Goal: Book appointment/travel/reservation

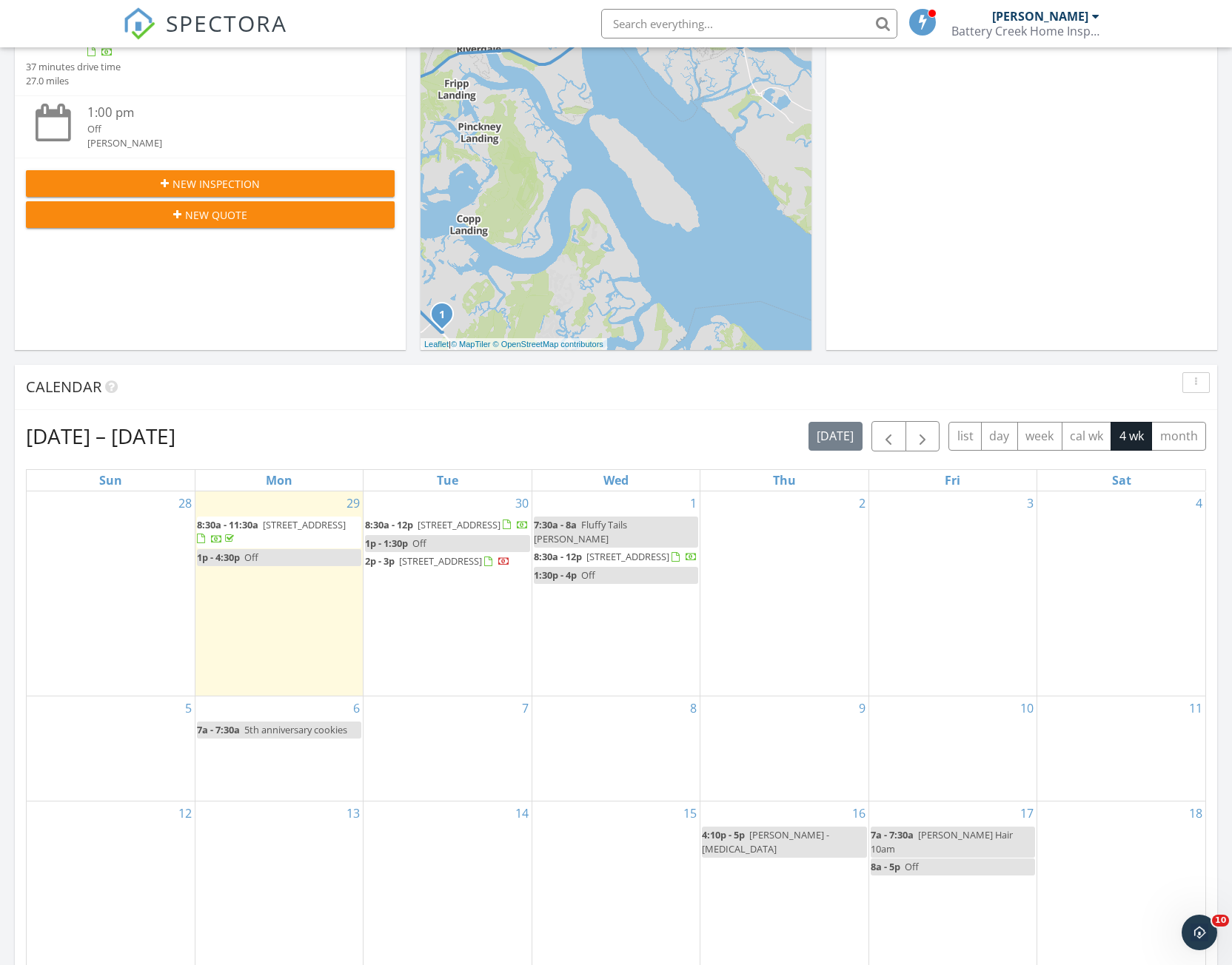
scroll to position [296, 0]
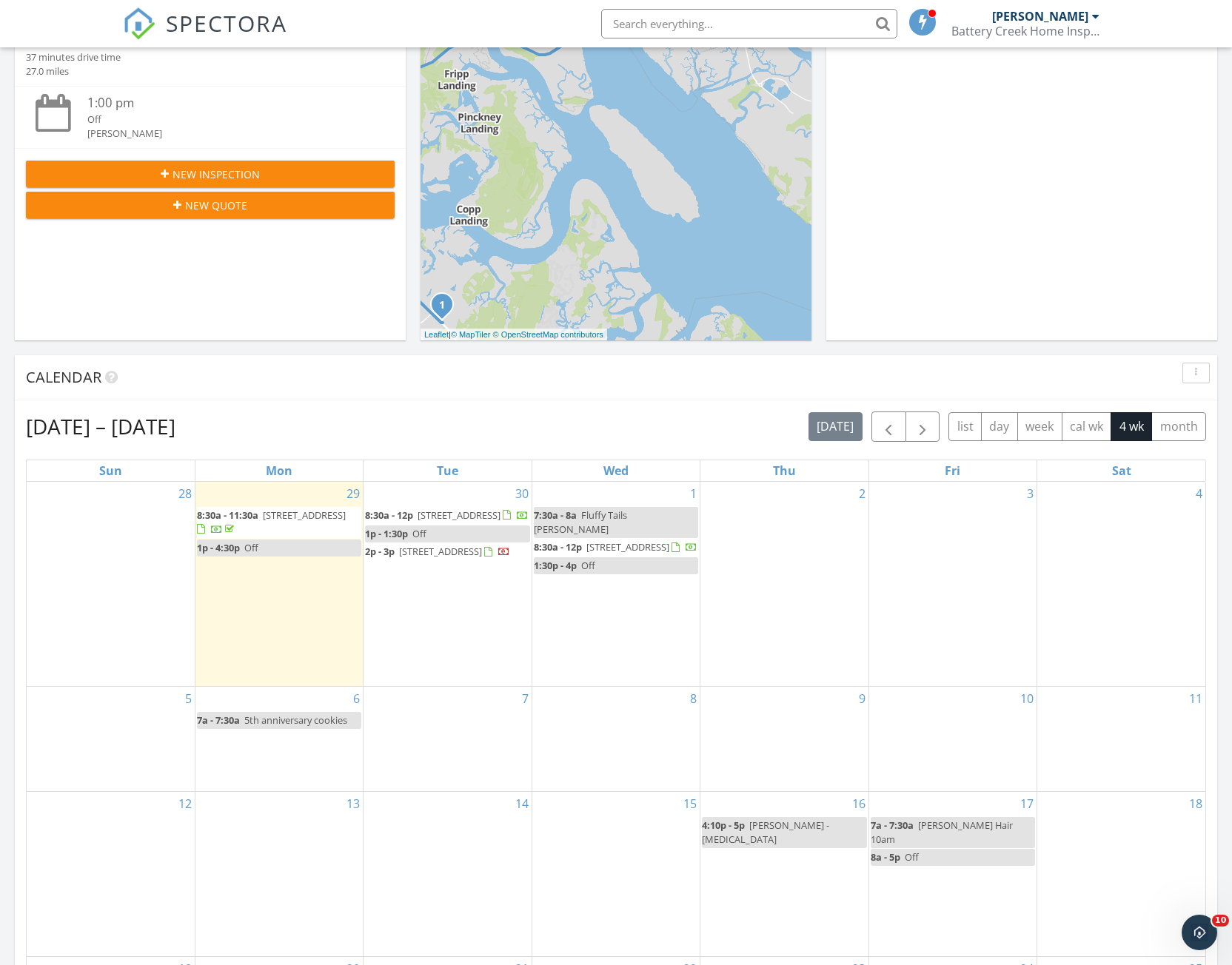
click at [1102, 552] on div "4" at bounding box center [1122, 584] width 168 height 204
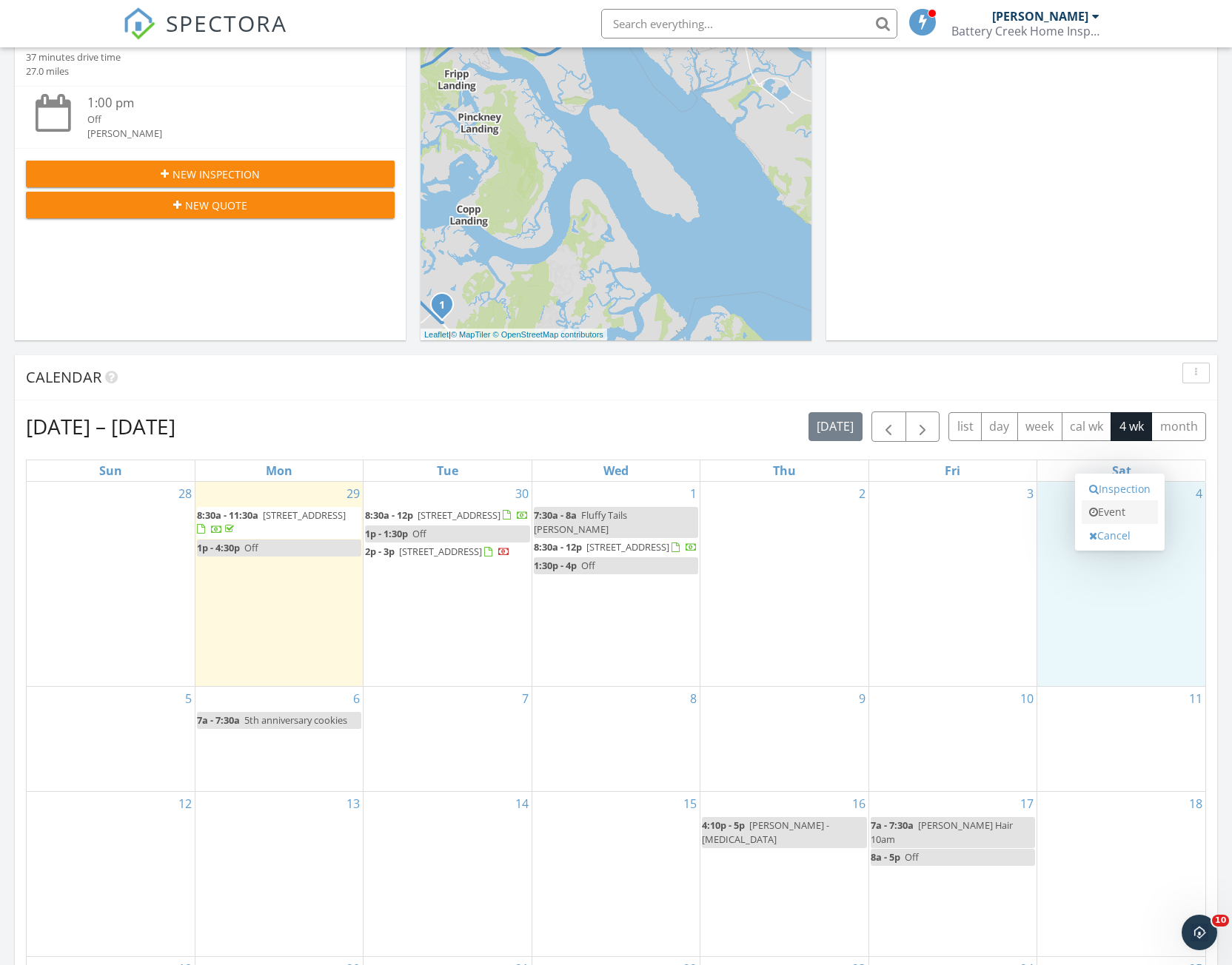
click at [1116, 513] on link "Event" at bounding box center [1119, 512] width 76 height 24
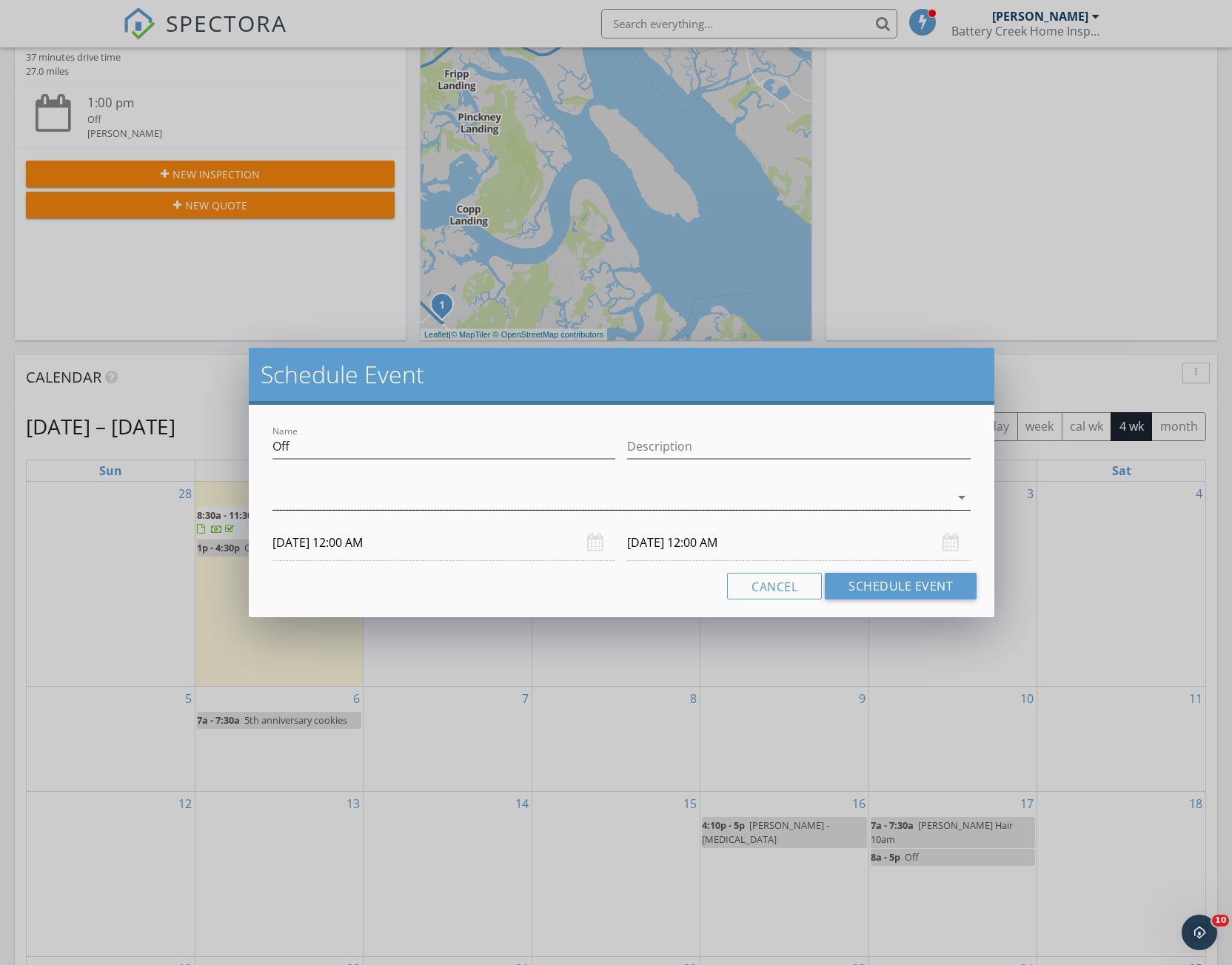
click at [282, 493] on div at bounding box center [611, 498] width 677 height 25
click at [292, 505] on div at bounding box center [293, 506] width 25 height 25
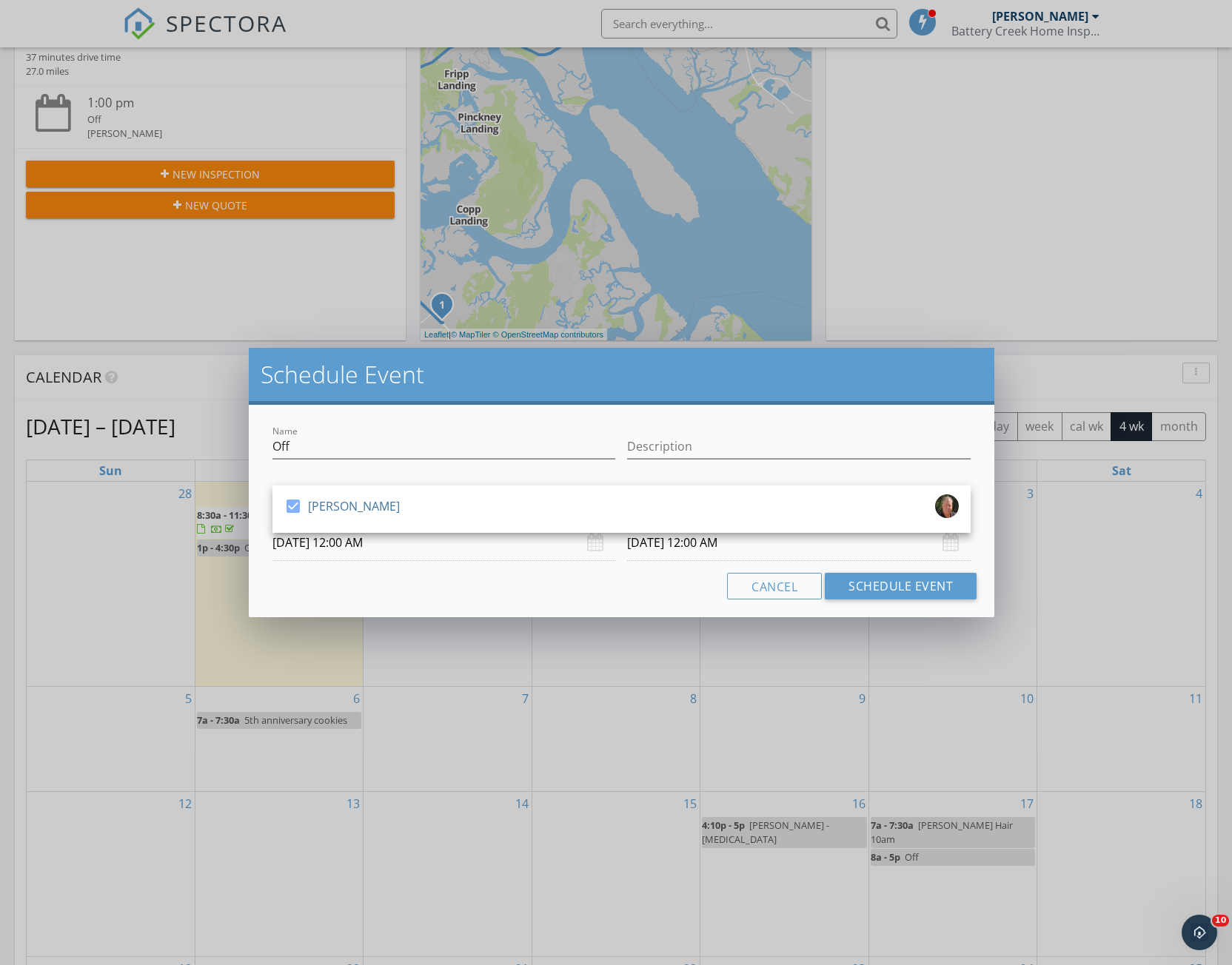
click at [345, 549] on input "[DATE] 12:00 AM" at bounding box center [444, 542] width 343 height 36
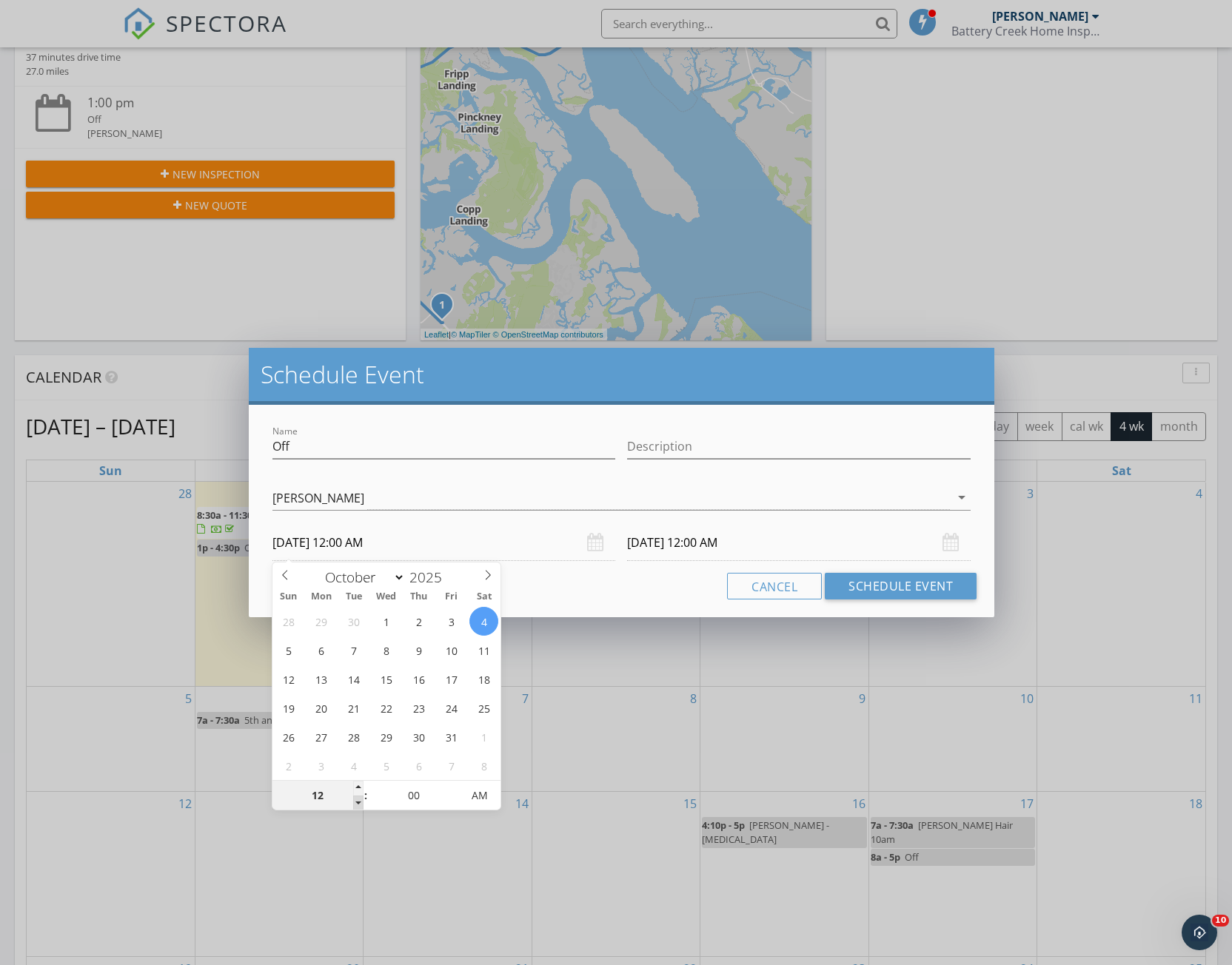
type input "11"
type input "[DATE] 11:00 PM"
click at [356, 803] on span at bounding box center [358, 803] width 10 height 15
type input "10"
type input "[DATE] 10:00 PM"
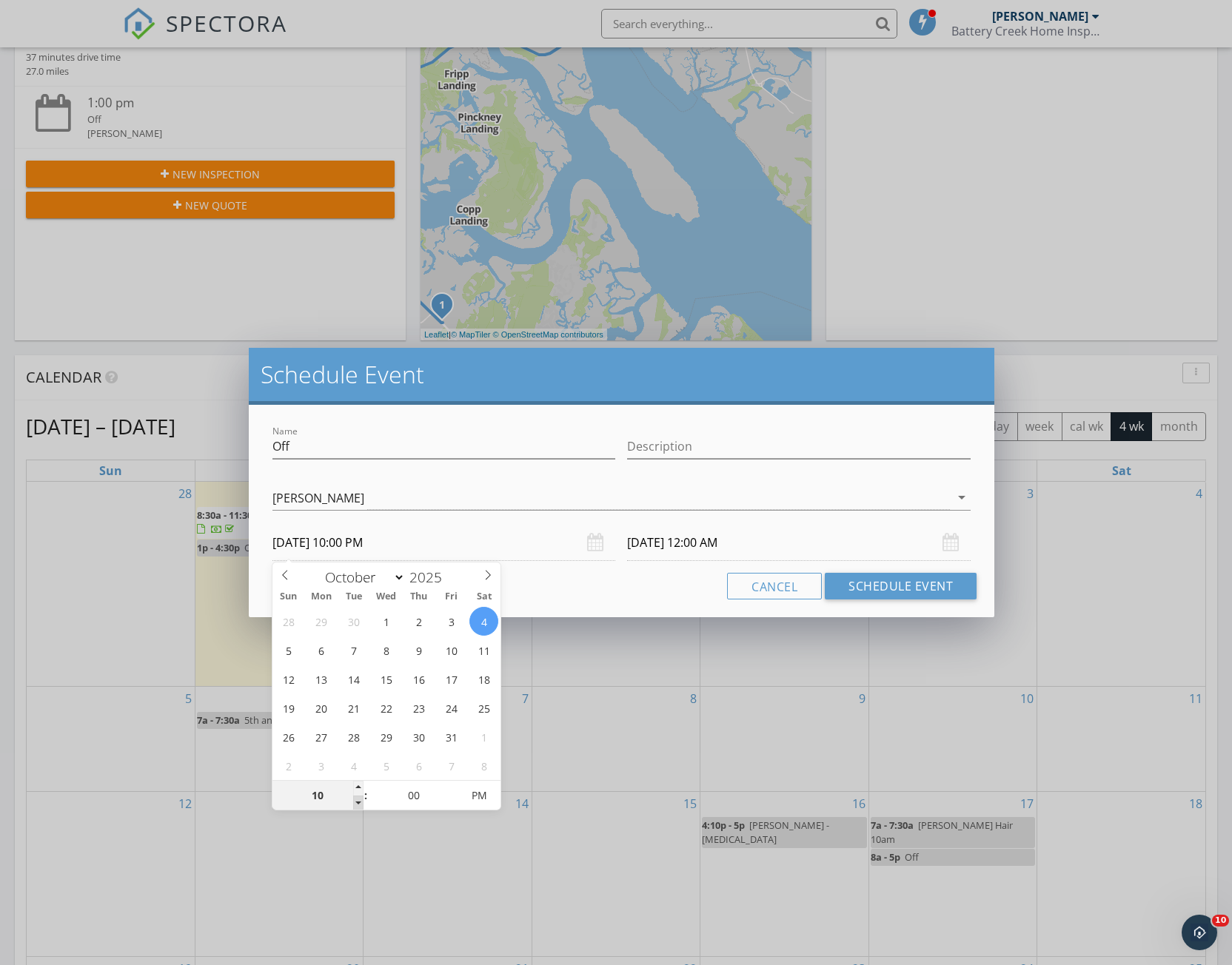
click at [356, 803] on span at bounding box center [358, 803] width 10 height 15
type input "09"
type input "[DATE] 9:00 PM"
click at [356, 803] on span at bounding box center [358, 803] width 10 height 15
type input "09"
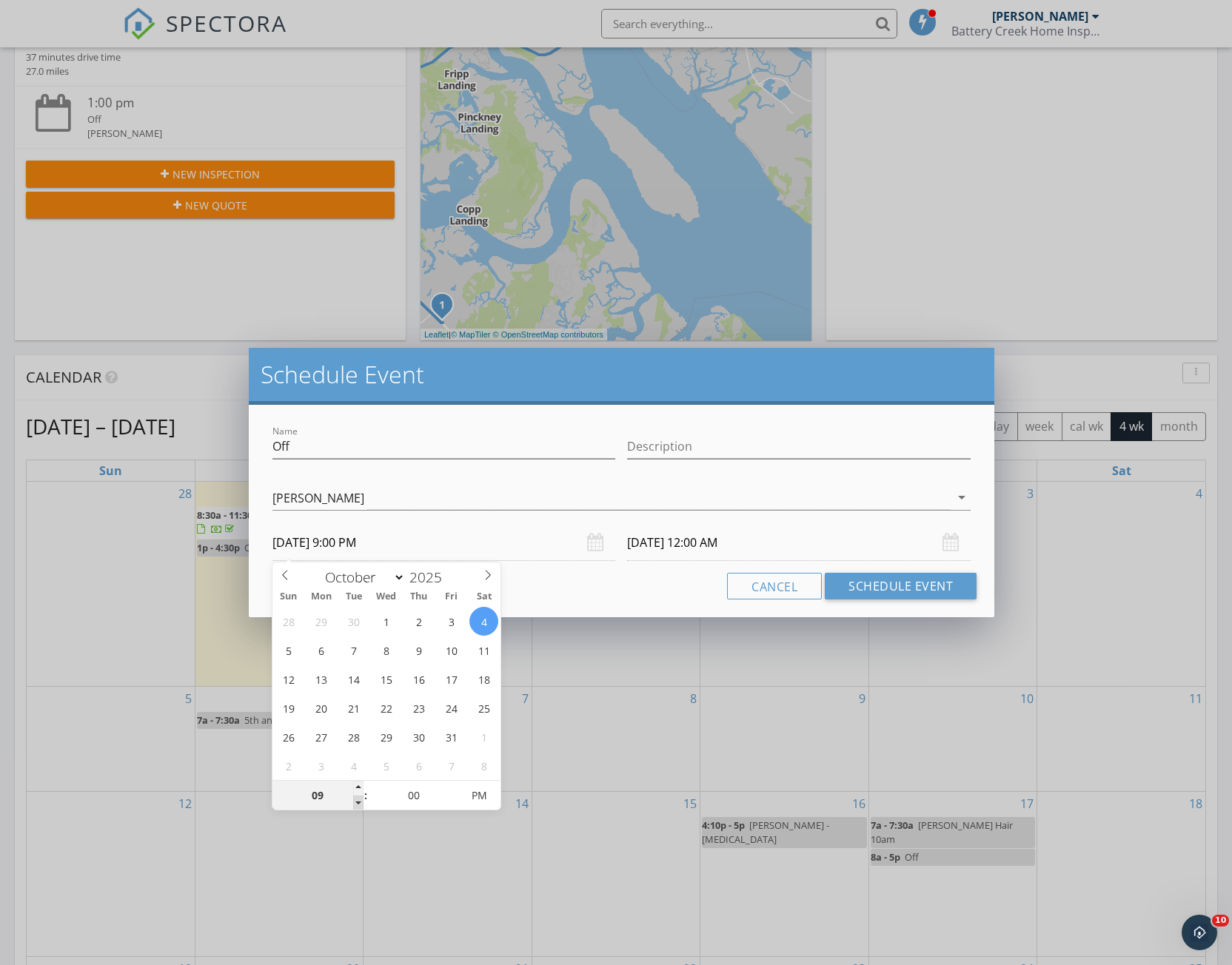
type input "[DATE] 9:00 PM"
type input "08"
type input "[DATE] 8:00 PM"
click at [356, 803] on span at bounding box center [358, 803] width 10 height 15
type input "08"
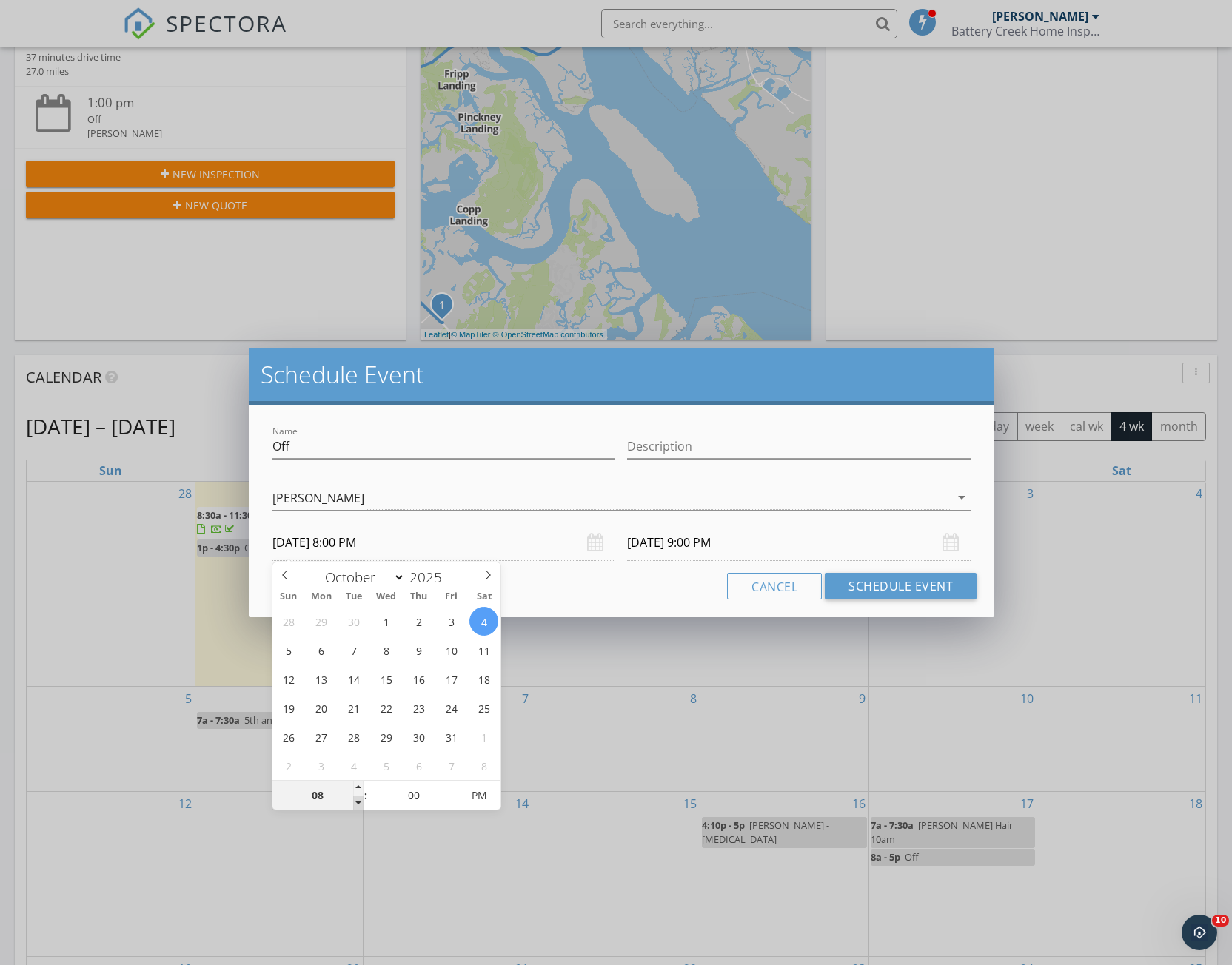
type input "[DATE] 8:00 PM"
type input "[DATE] 8:00 AM"
click at [489, 798] on span "PM" at bounding box center [479, 795] width 41 height 29
click at [702, 542] on input "[DATE] 8:00 AM" at bounding box center [798, 542] width 343 height 36
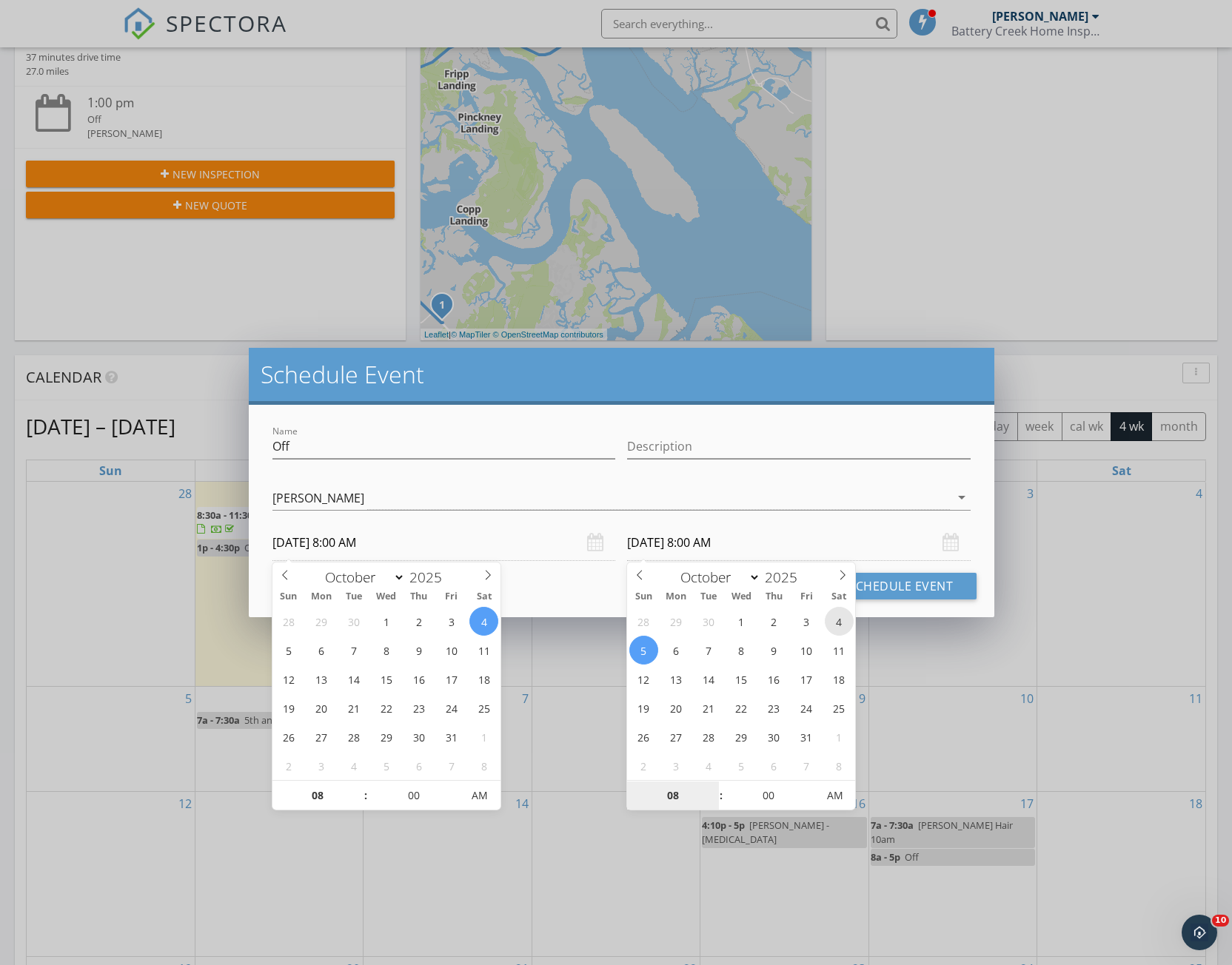
type input "[DATE] 8:00 AM"
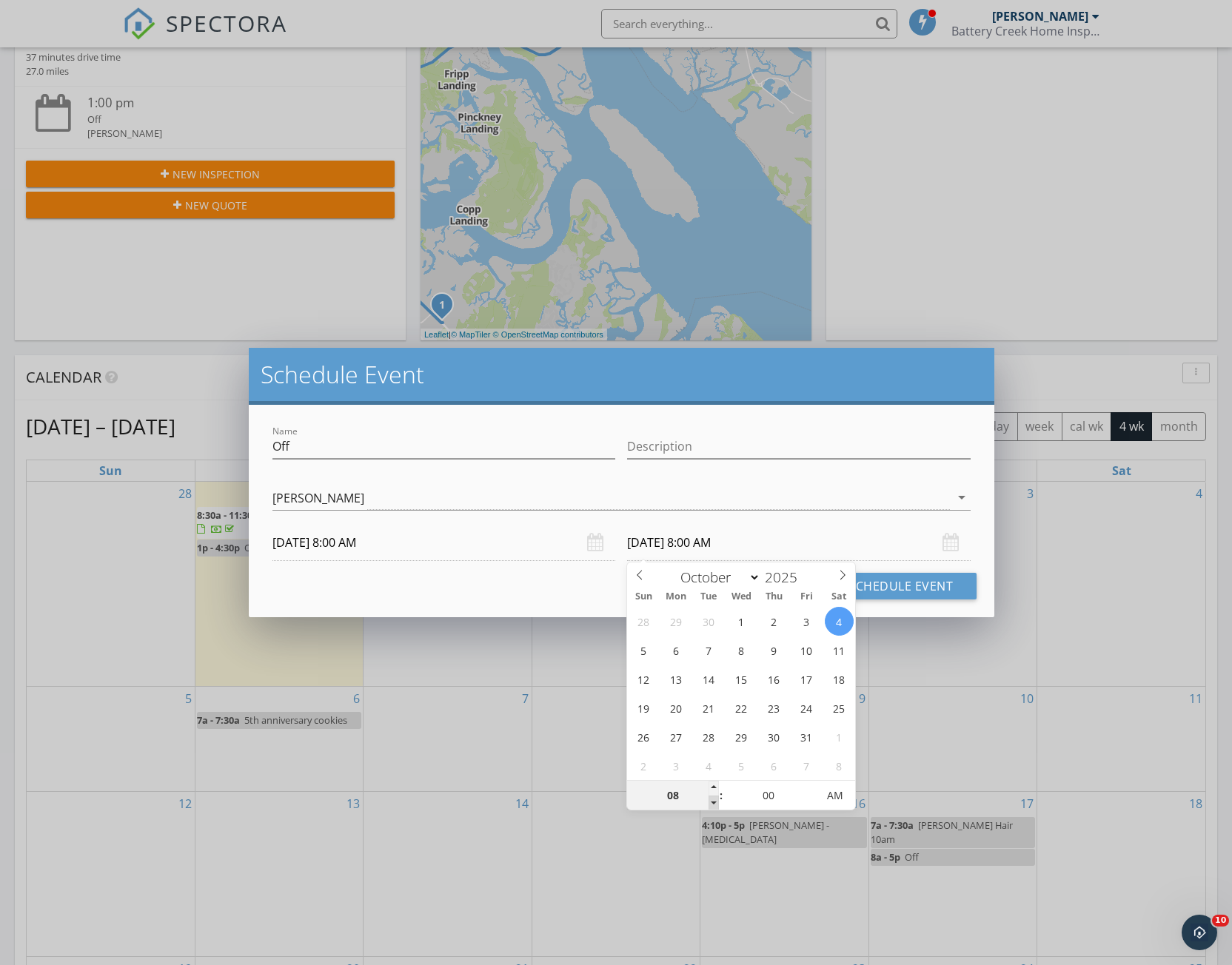
type input "07"
type input "[DATE] 7:00 AM"
click at [715, 801] on span at bounding box center [713, 803] width 10 height 15
type input "06"
type input "[DATE] 6:00 AM"
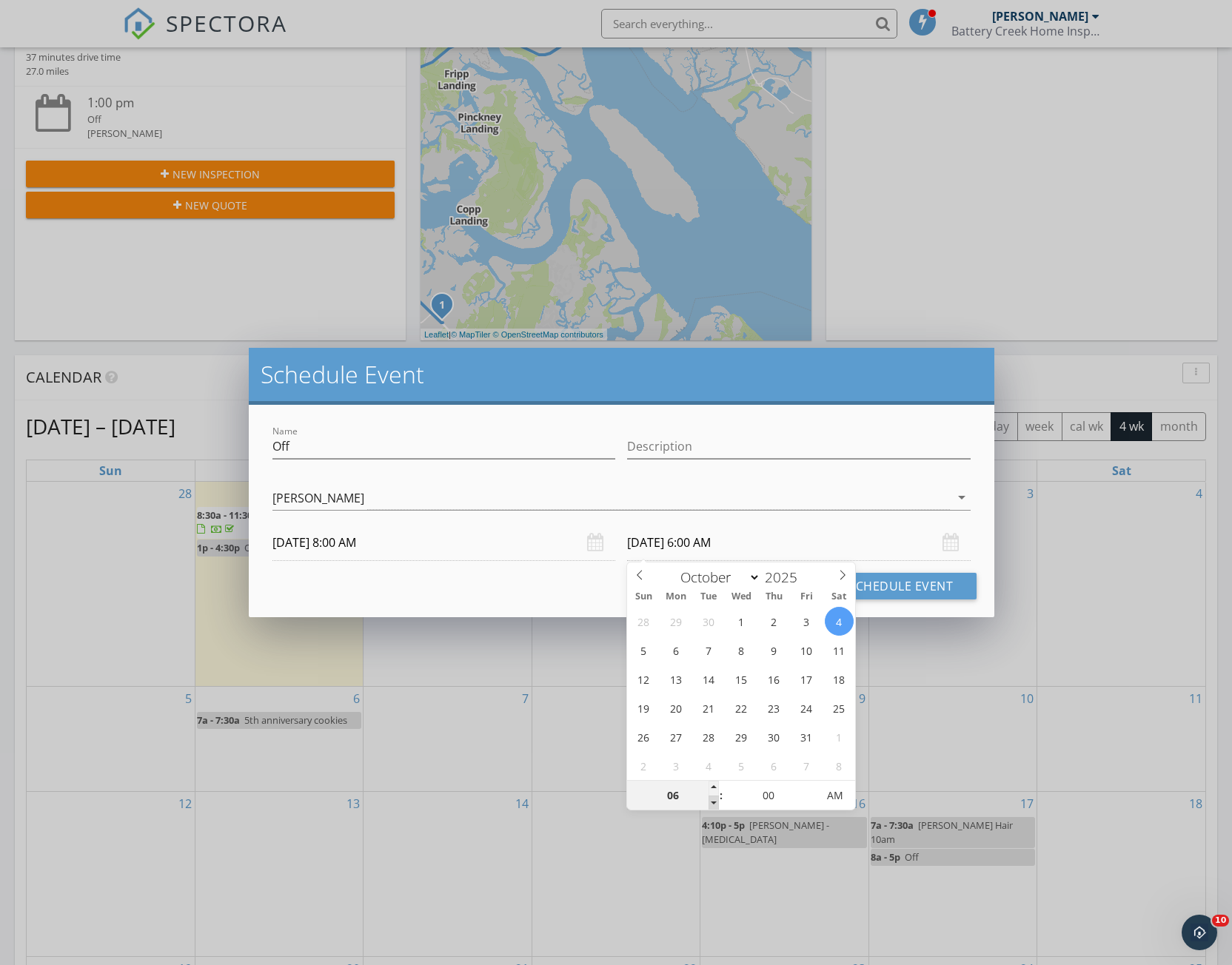
click at [715, 801] on span at bounding box center [713, 803] width 10 height 15
type input "05"
click at [715, 801] on span at bounding box center [713, 803] width 10 height 15
type input "[DATE] 5:00 PM"
click at [835, 799] on span "PM" at bounding box center [835, 795] width 41 height 29
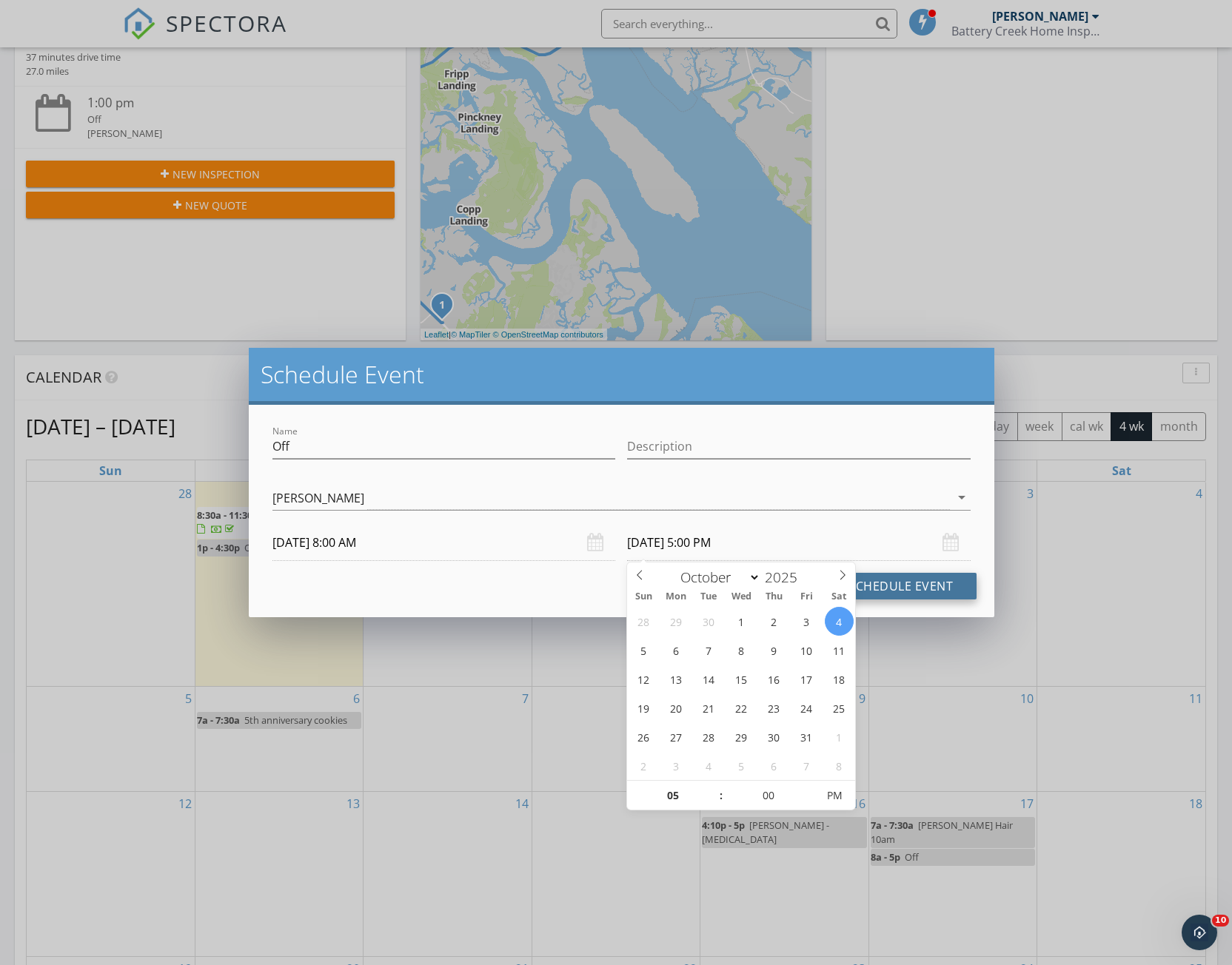
click at [919, 588] on button "Schedule Event" at bounding box center [900, 586] width 152 height 27
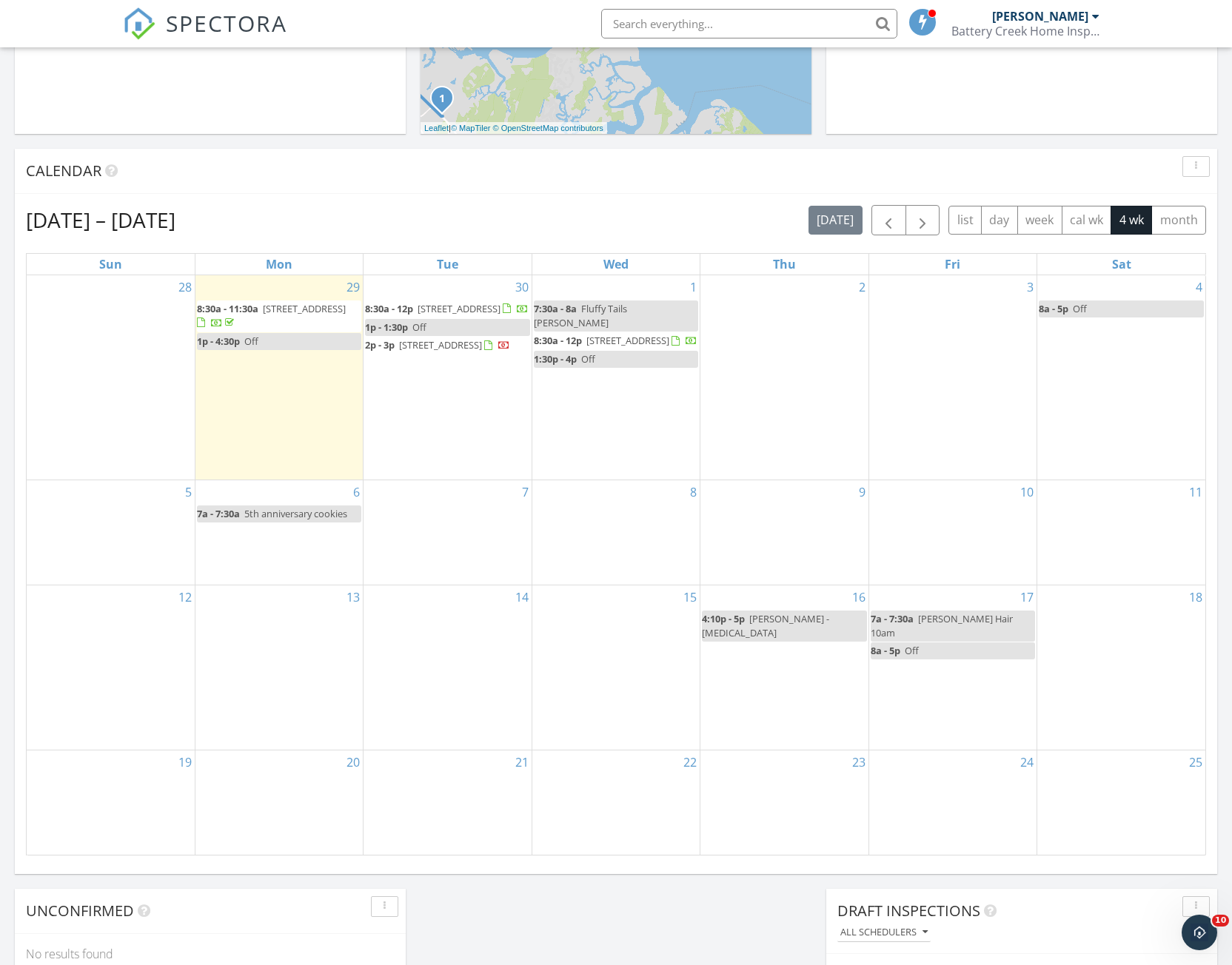
scroll to position [592, 0]
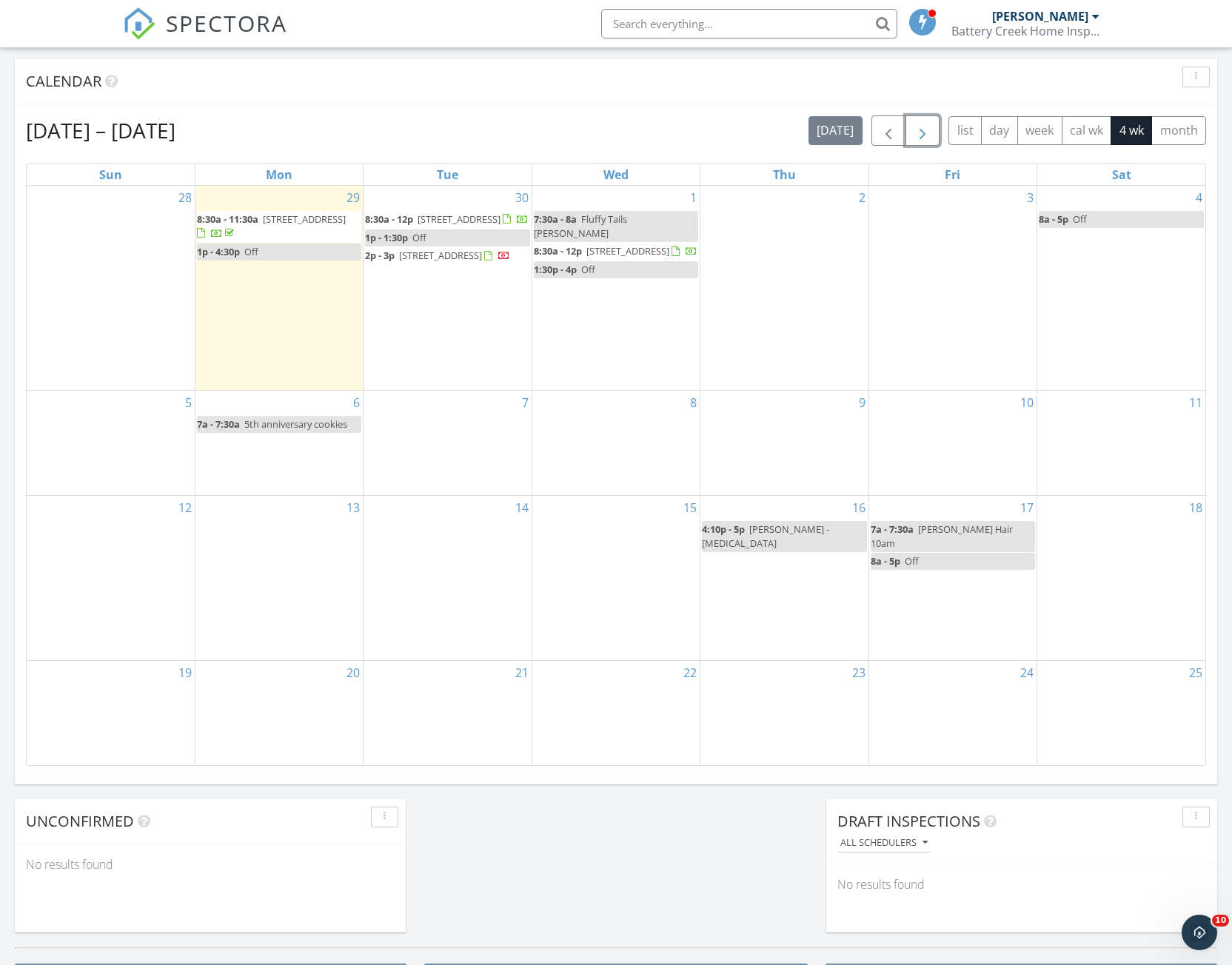
click at [923, 131] on span "button" at bounding box center [922, 130] width 18 height 18
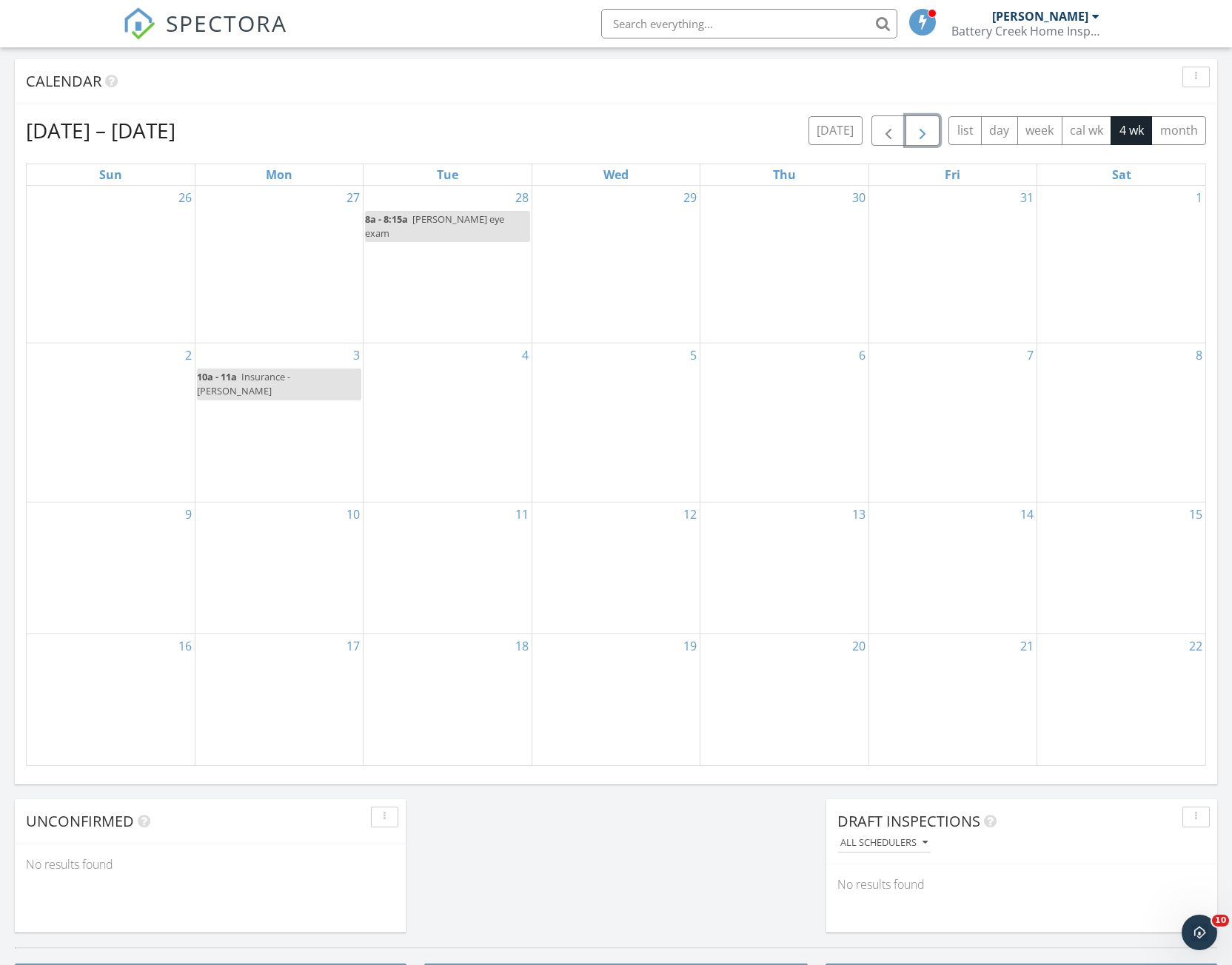
click at [923, 131] on span "button" at bounding box center [922, 130] width 18 height 18
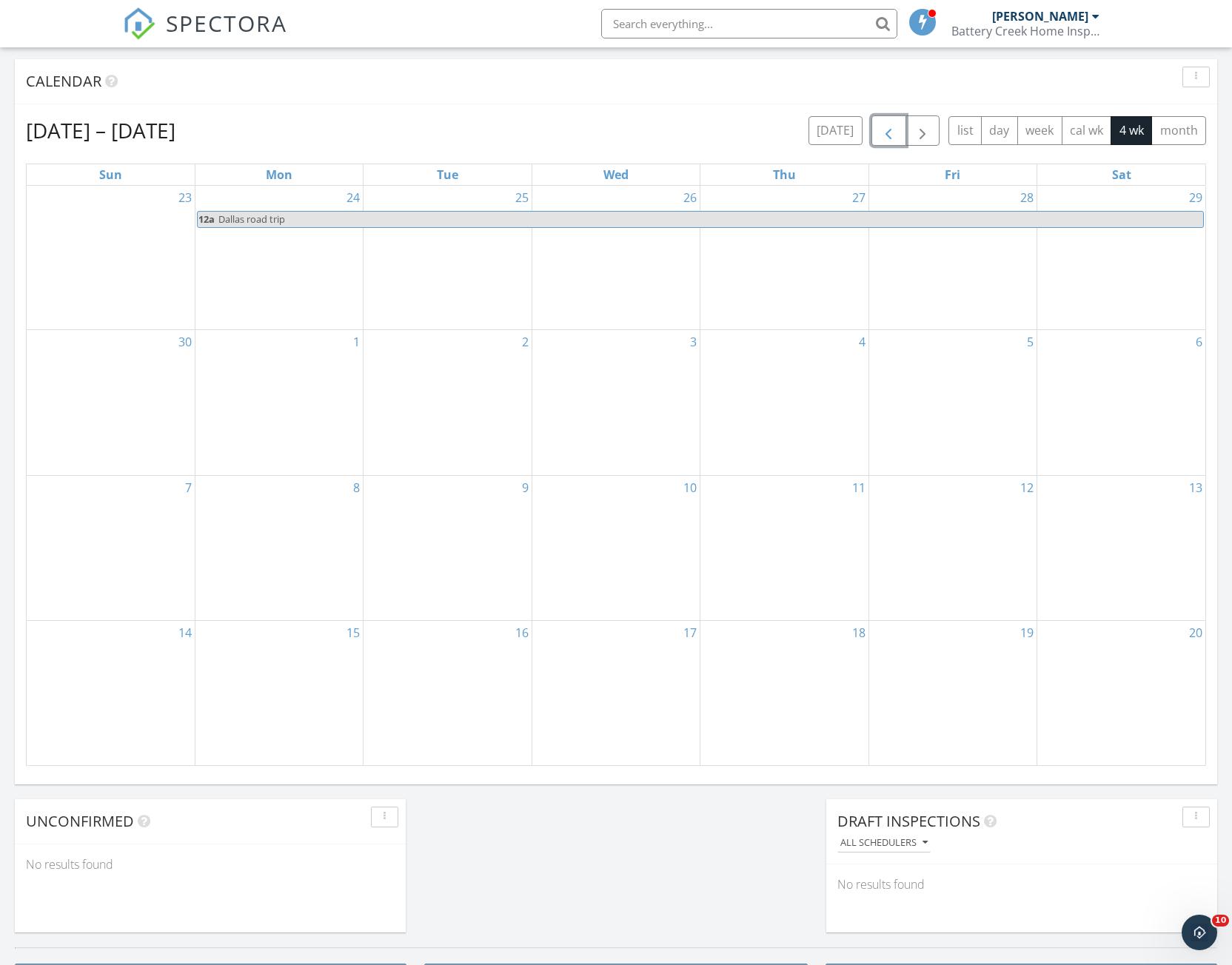
click at [884, 123] on span "button" at bounding box center [888, 130] width 18 height 18
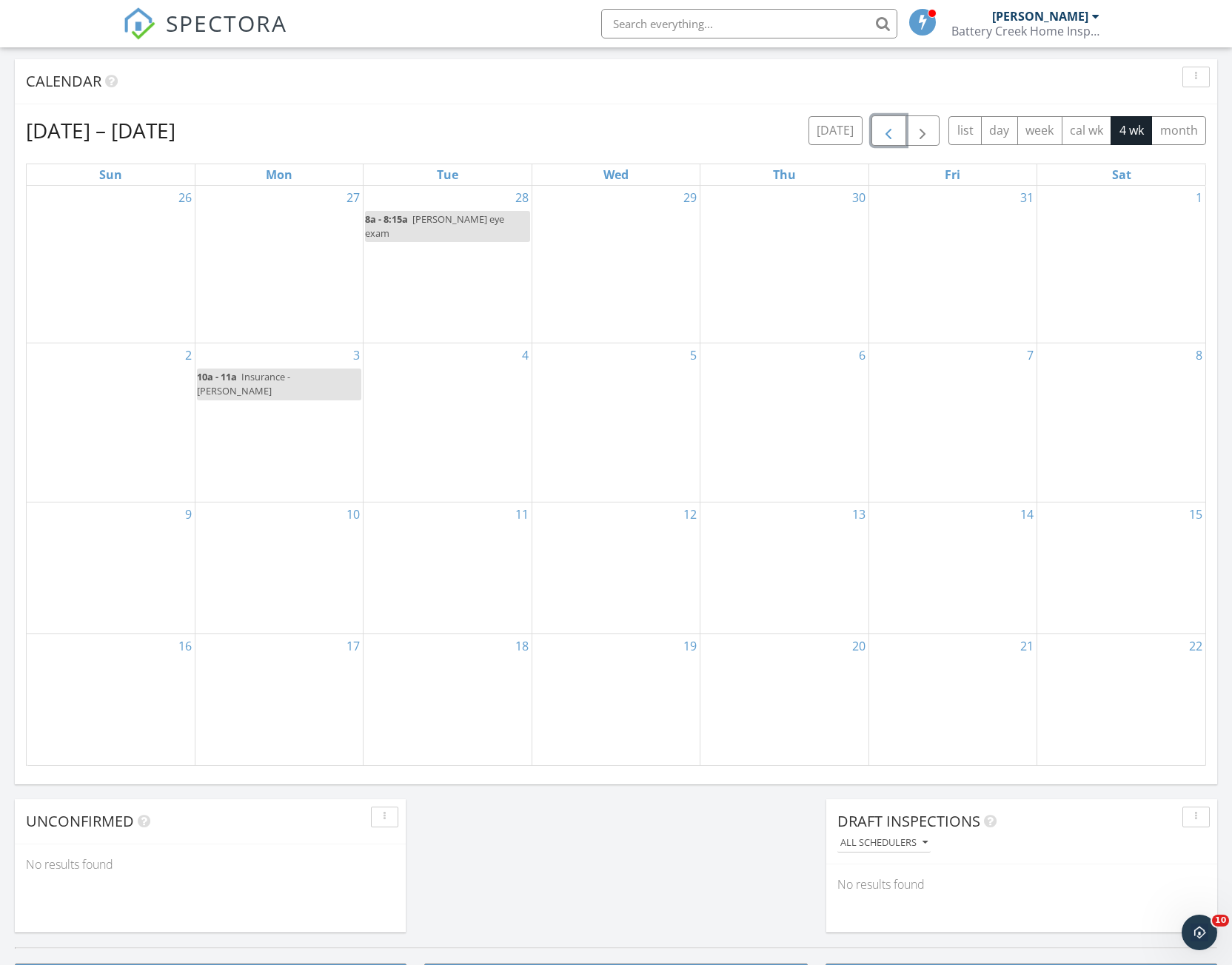
click at [884, 123] on span "button" at bounding box center [888, 130] width 18 height 18
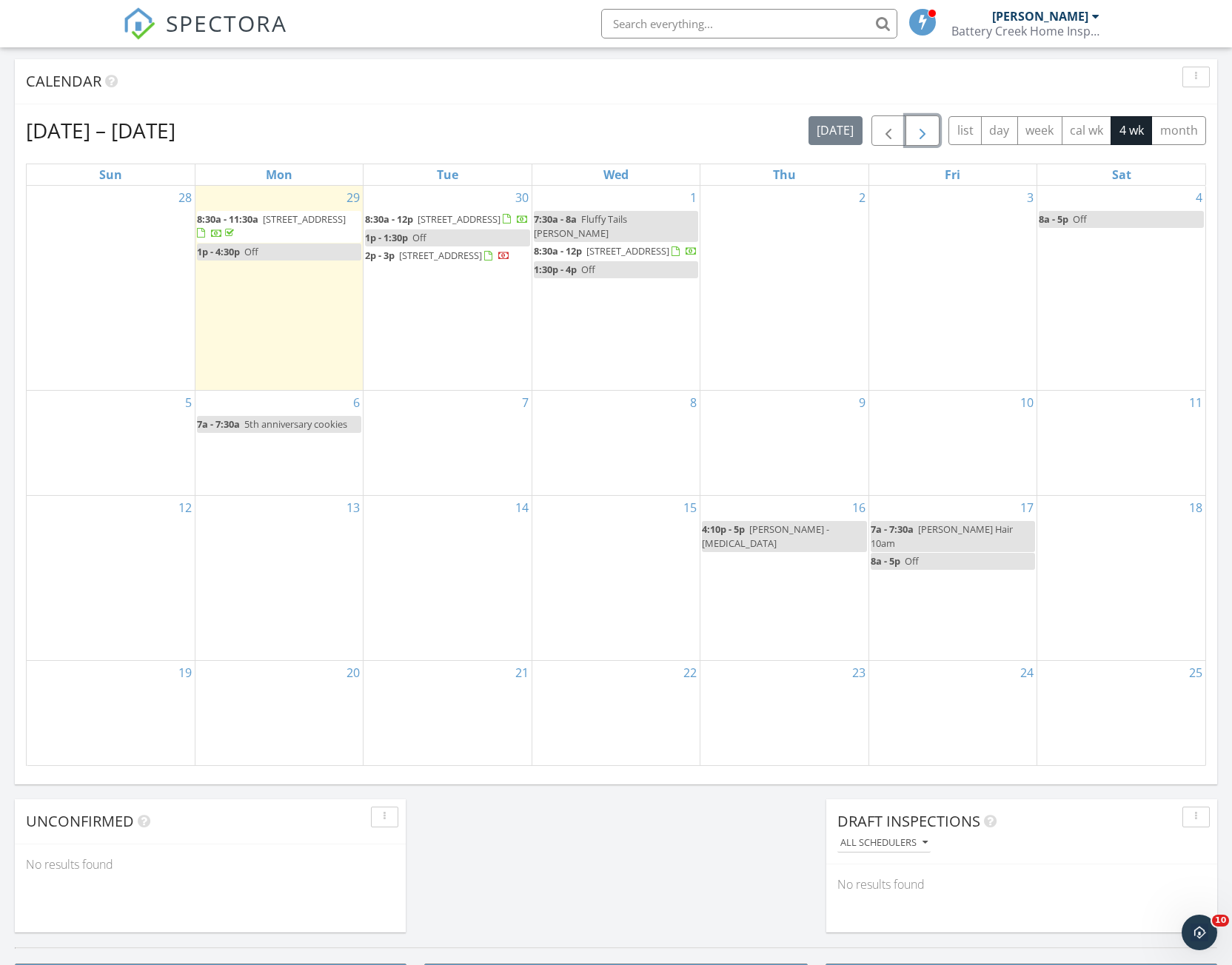
click at [925, 137] on span "button" at bounding box center [922, 130] width 18 height 18
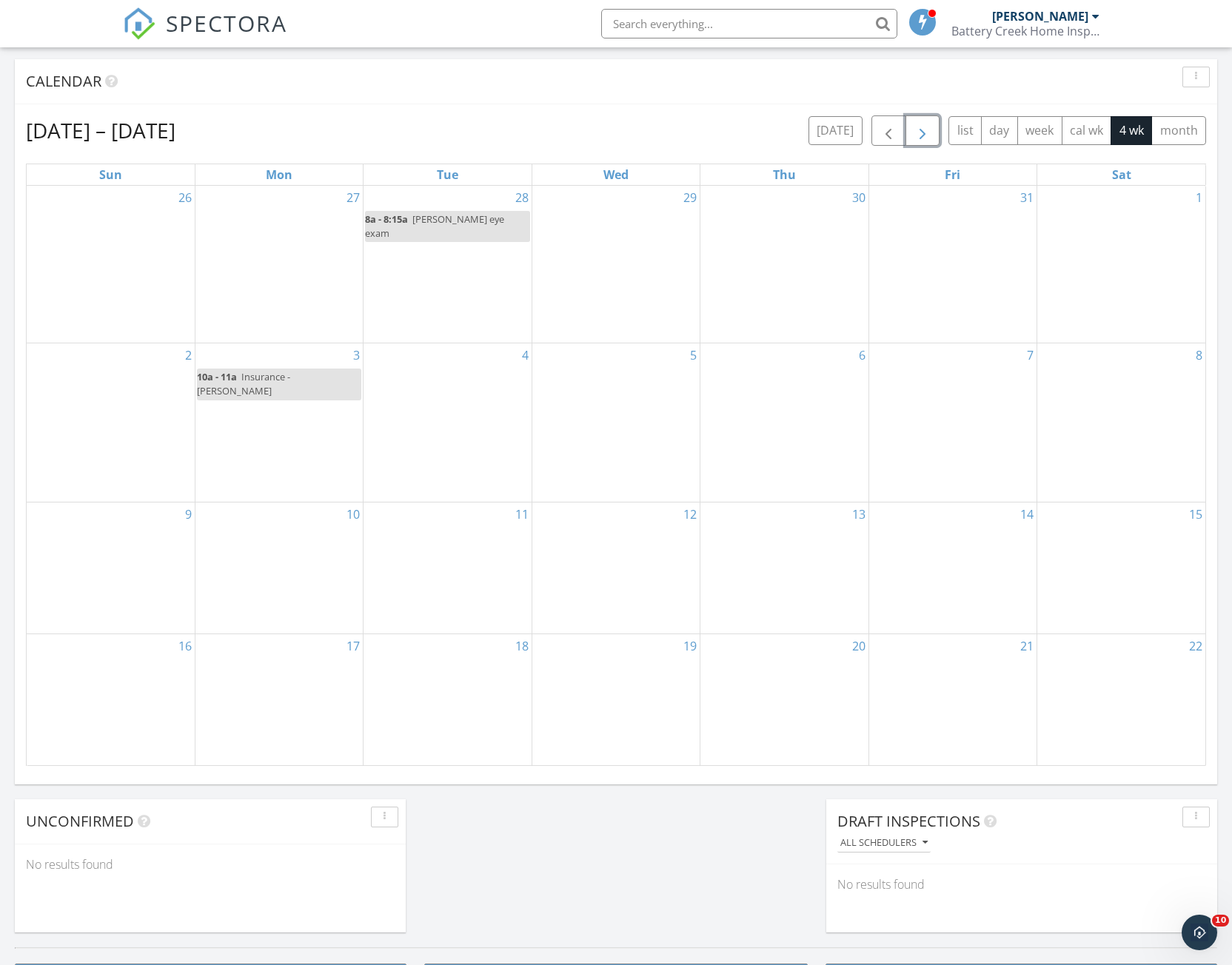
click at [925, 137] on span "button" at bounding box center [922, 130] width 18 height 18
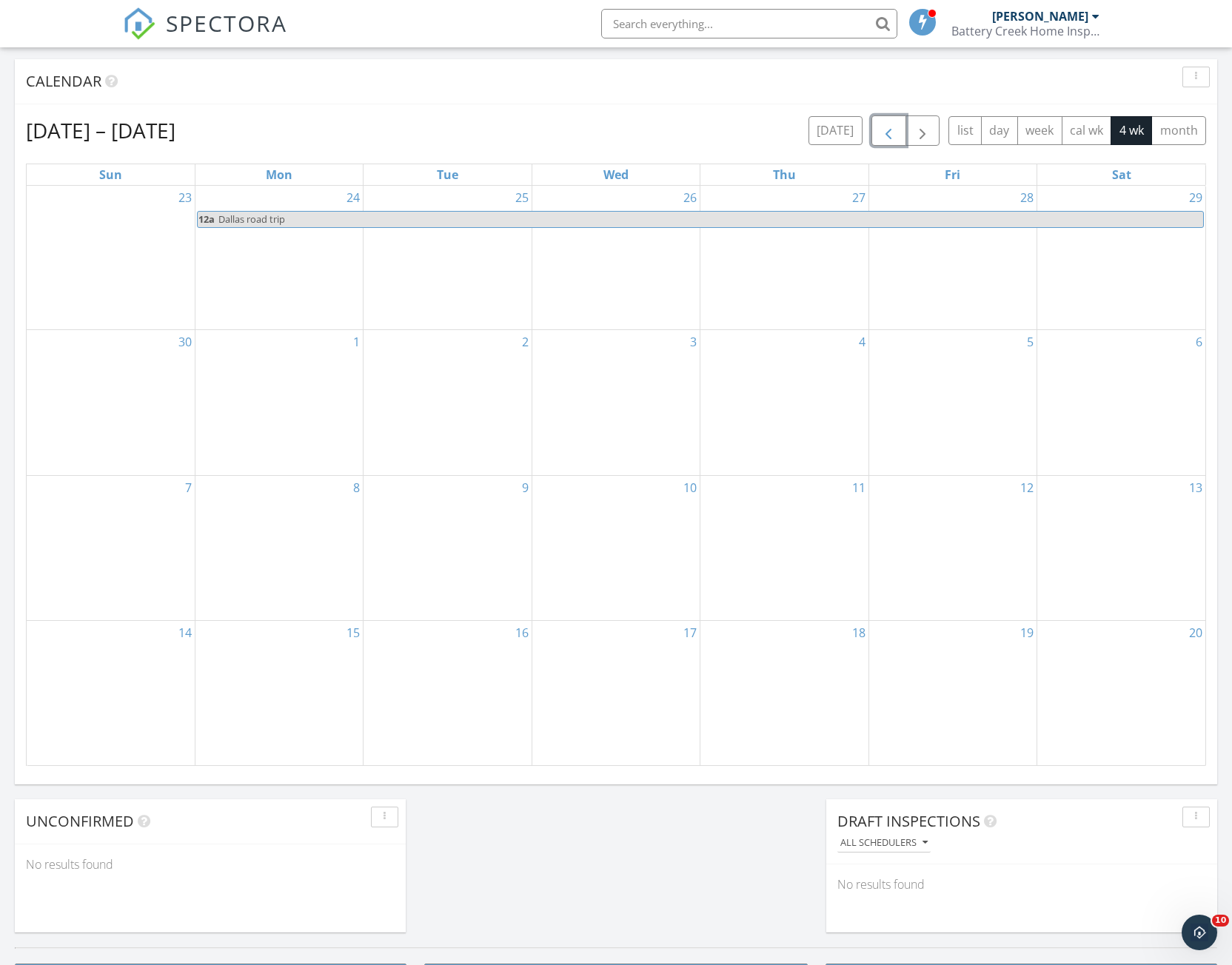
click at [884, 134] on span "button" at bounding box center [888, 130] width 18 height 18
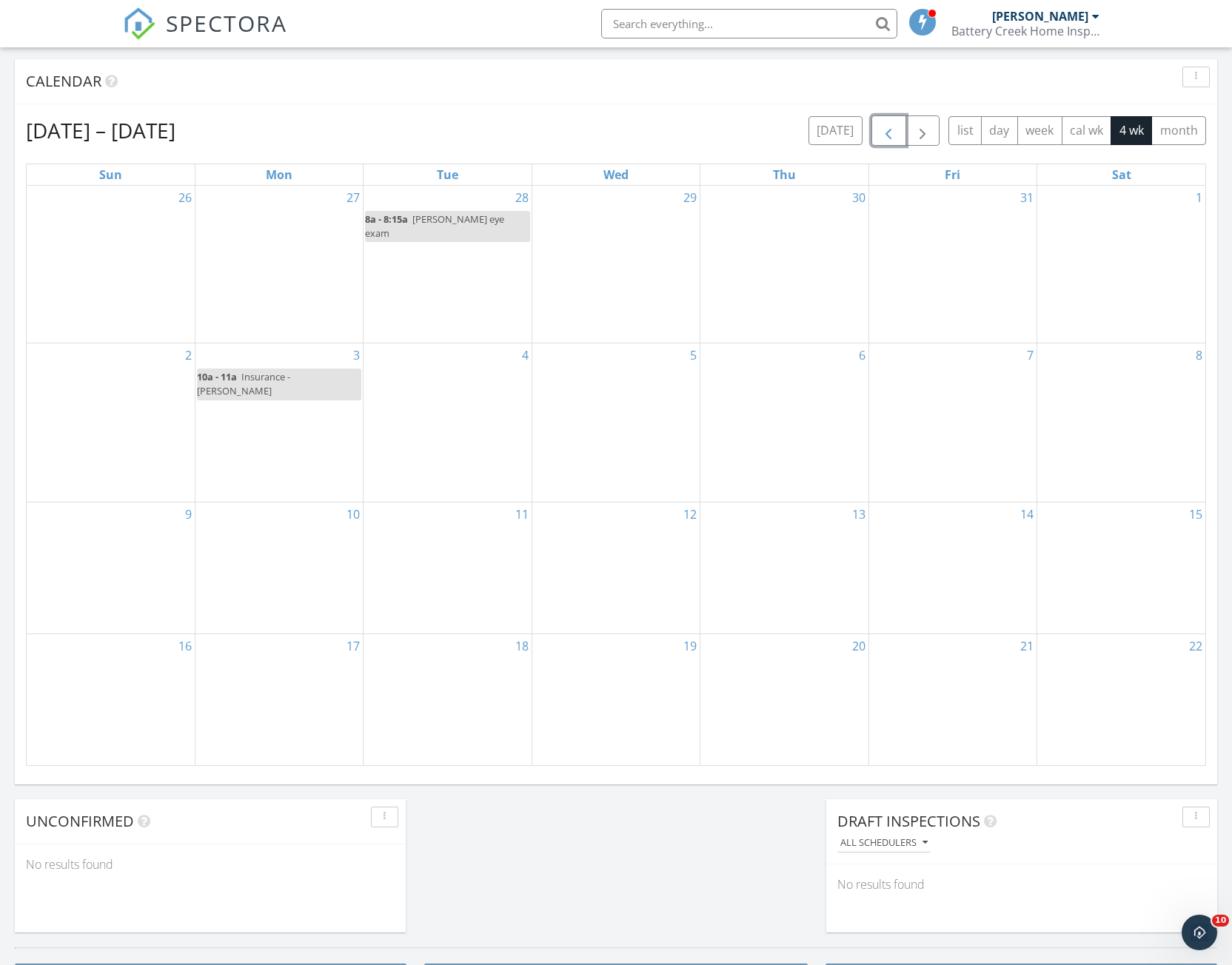
click at [884, 134] on span "button" at bounding box center [888, 130] width 18 height 18
